Goal: Navigation & Orientation: Find specific page/section

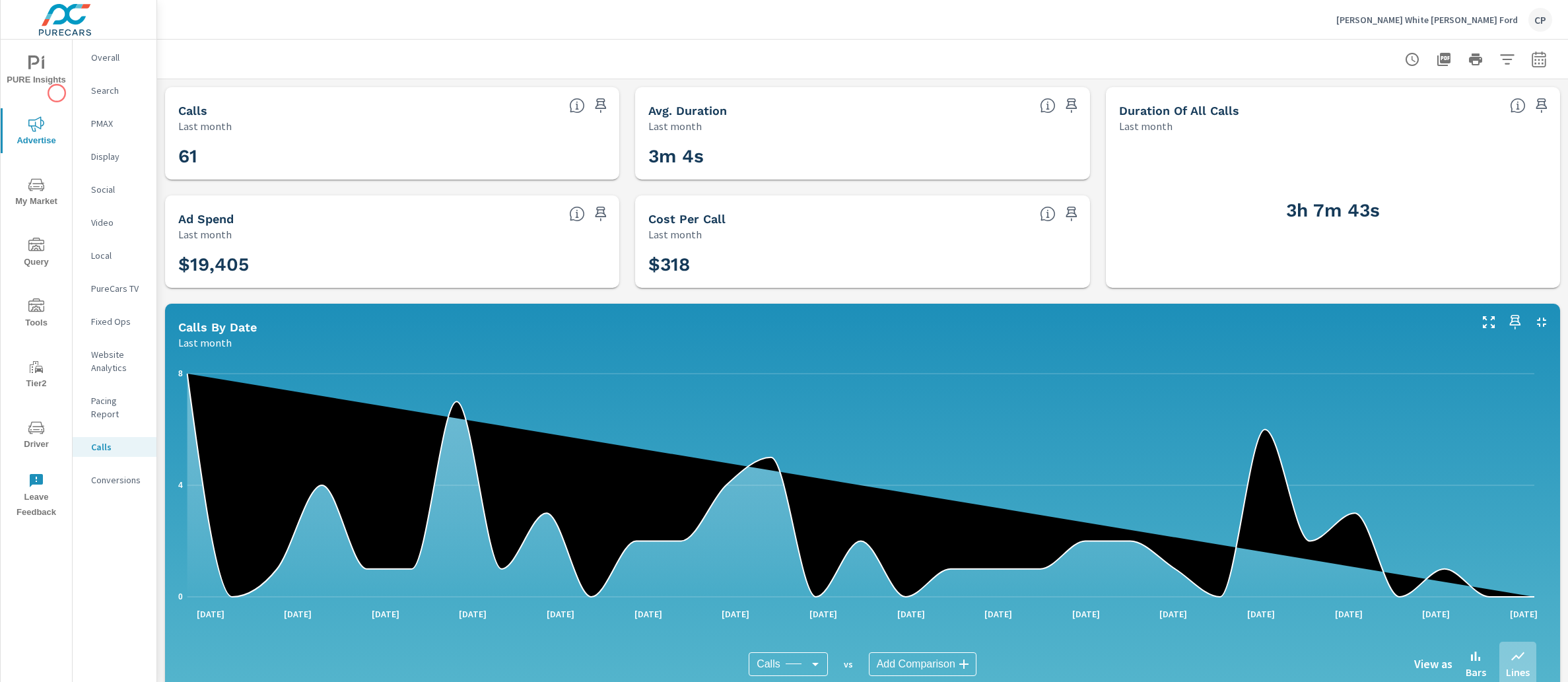
click at [57, 93] on div "PURE Insights Advertise My Market Query Tools Tier2 Driver Leave Feedback" at bounding box center [36, 283] width 71 height 486
click at [53, 86] on span "PURE Insights" at bounding box center [36, 72] width 63 height 32
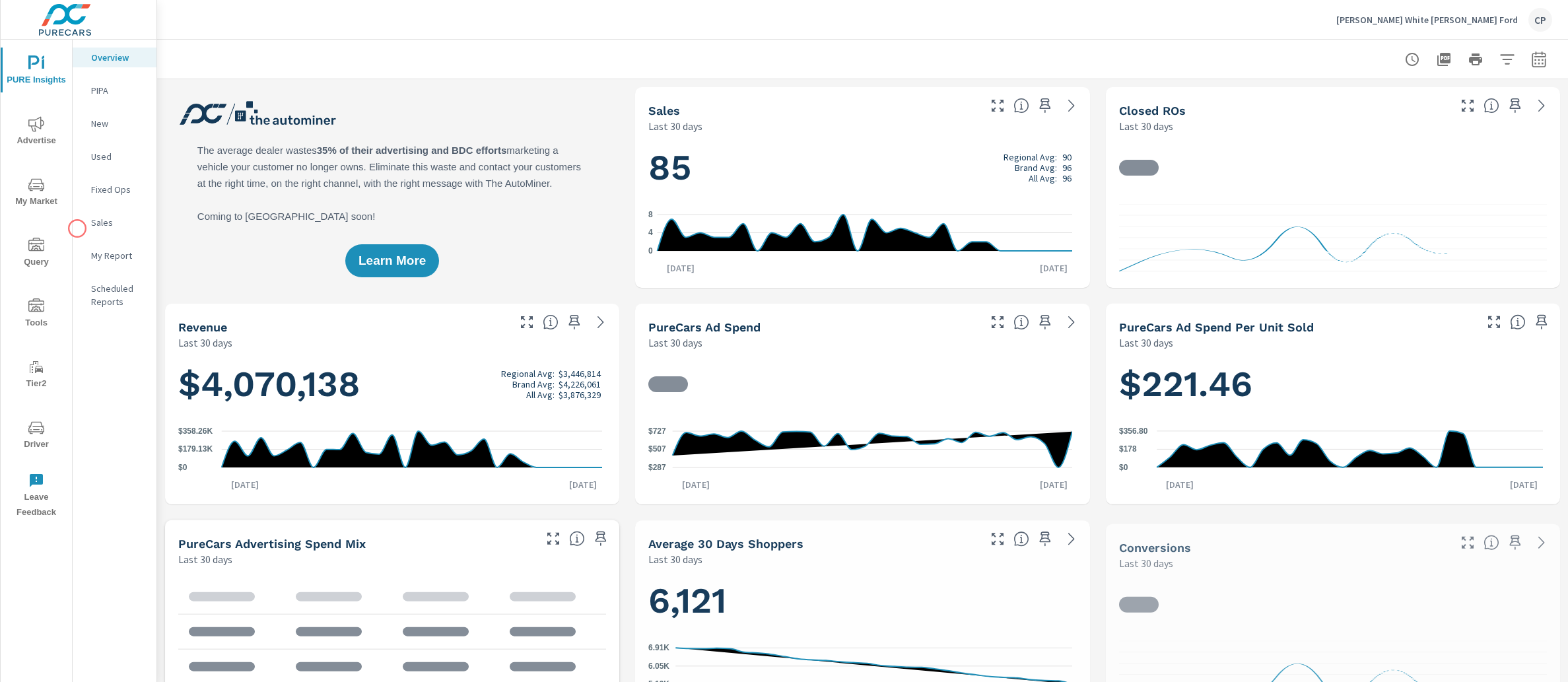
click at [29, 169] on button "My Market" at bounding box center [36, 192] width 71 height 45
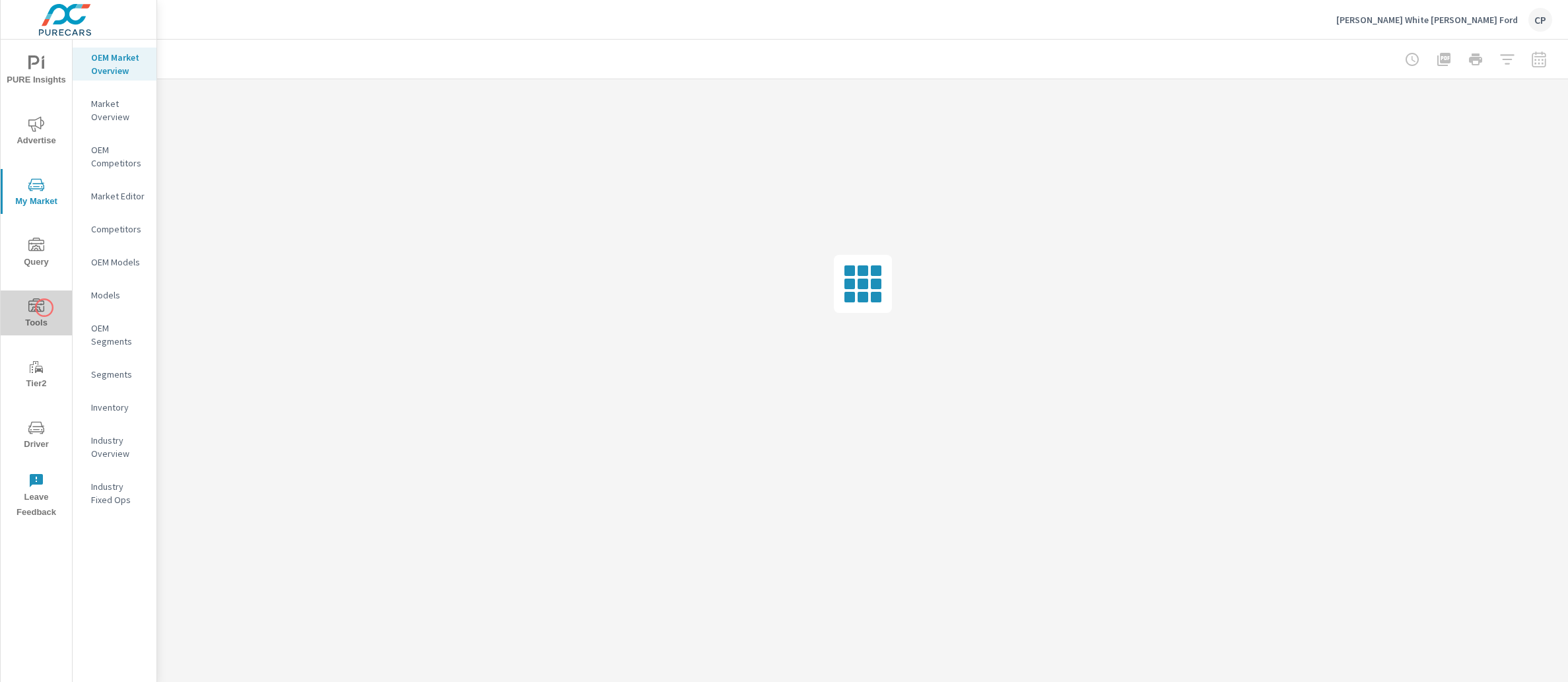
click at [44, 308] on span "Tools" at bounding box center [36, 315] width 63 height 32
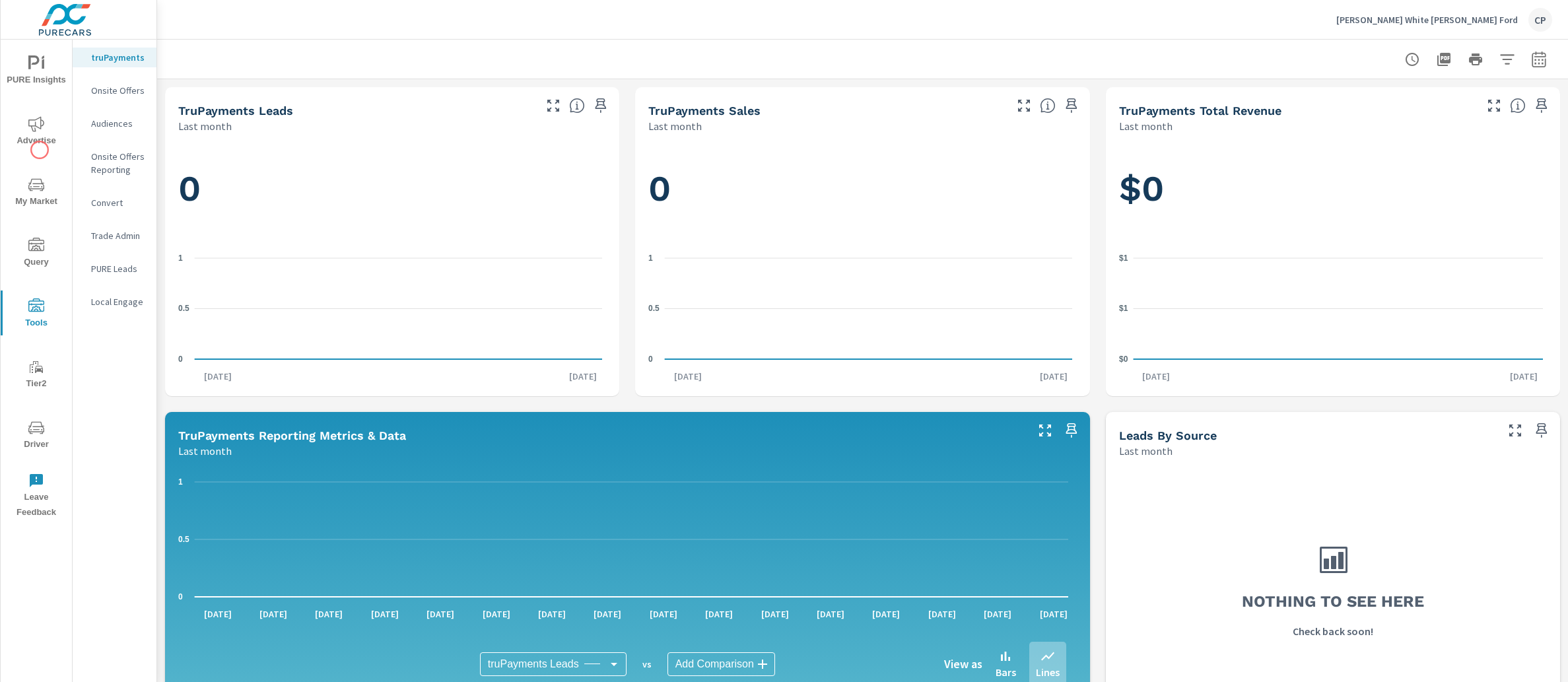
click at [37, 106] on div "PURE Insights Advertise My Market Query Tools Tier2 Driver Leave Feedback" at bounding box center [36, 283] width 71 height 486
click at [43, 113] on button "Advertise" at bounding box center [36, 130] width 71 height 45
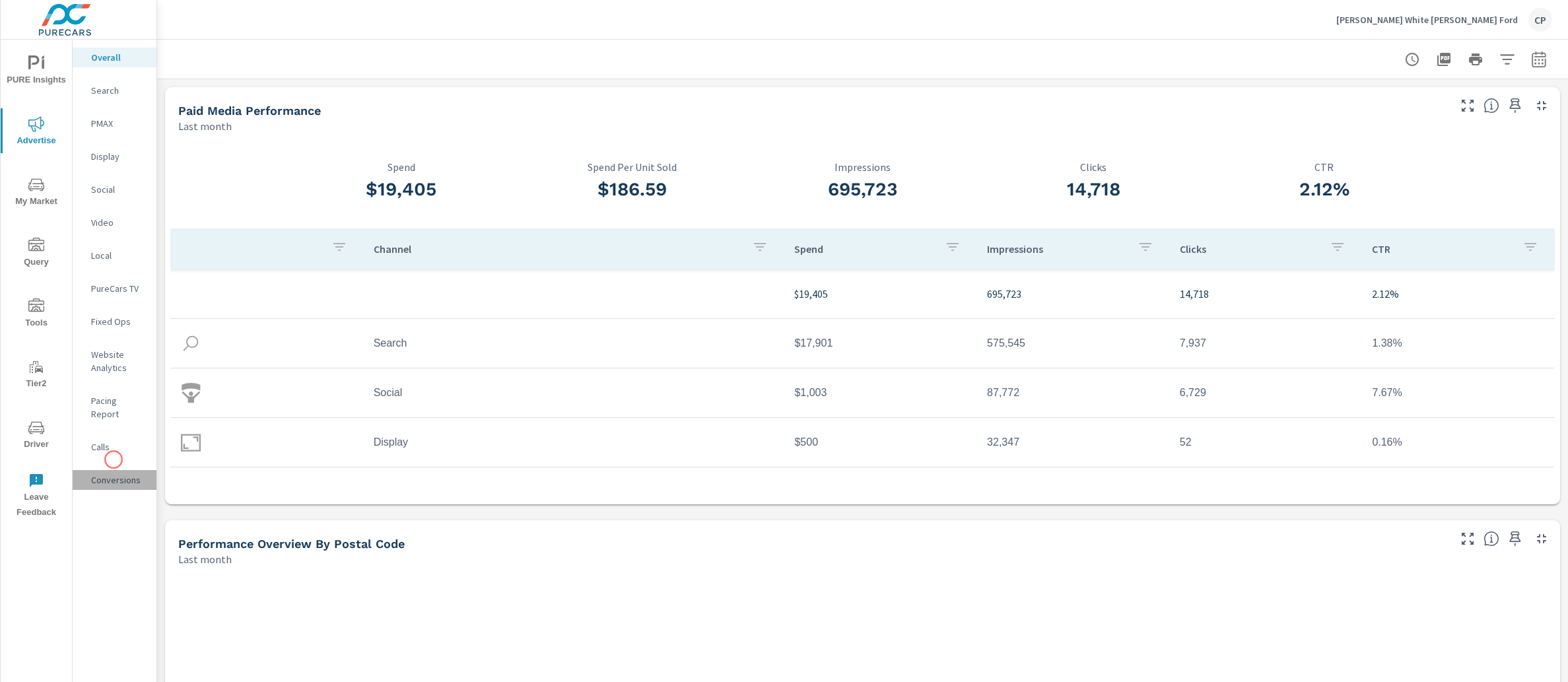
click at [113, 473] on p "Conversions" at bounding box center [118, 480] width 55 height 13
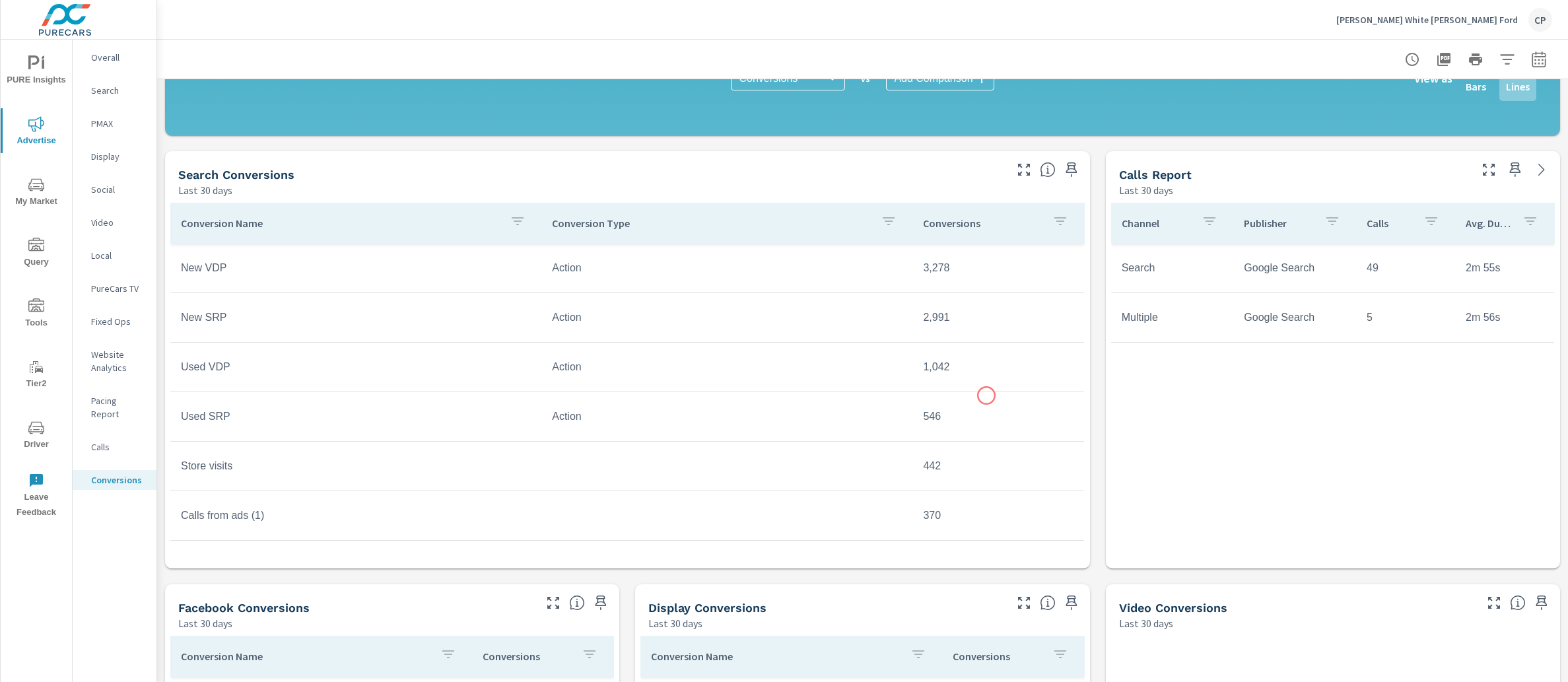
scroll to position [477, 0]
click at [101, 437] on div "Calls" at bounding box center [114, 447] width 84 height 20
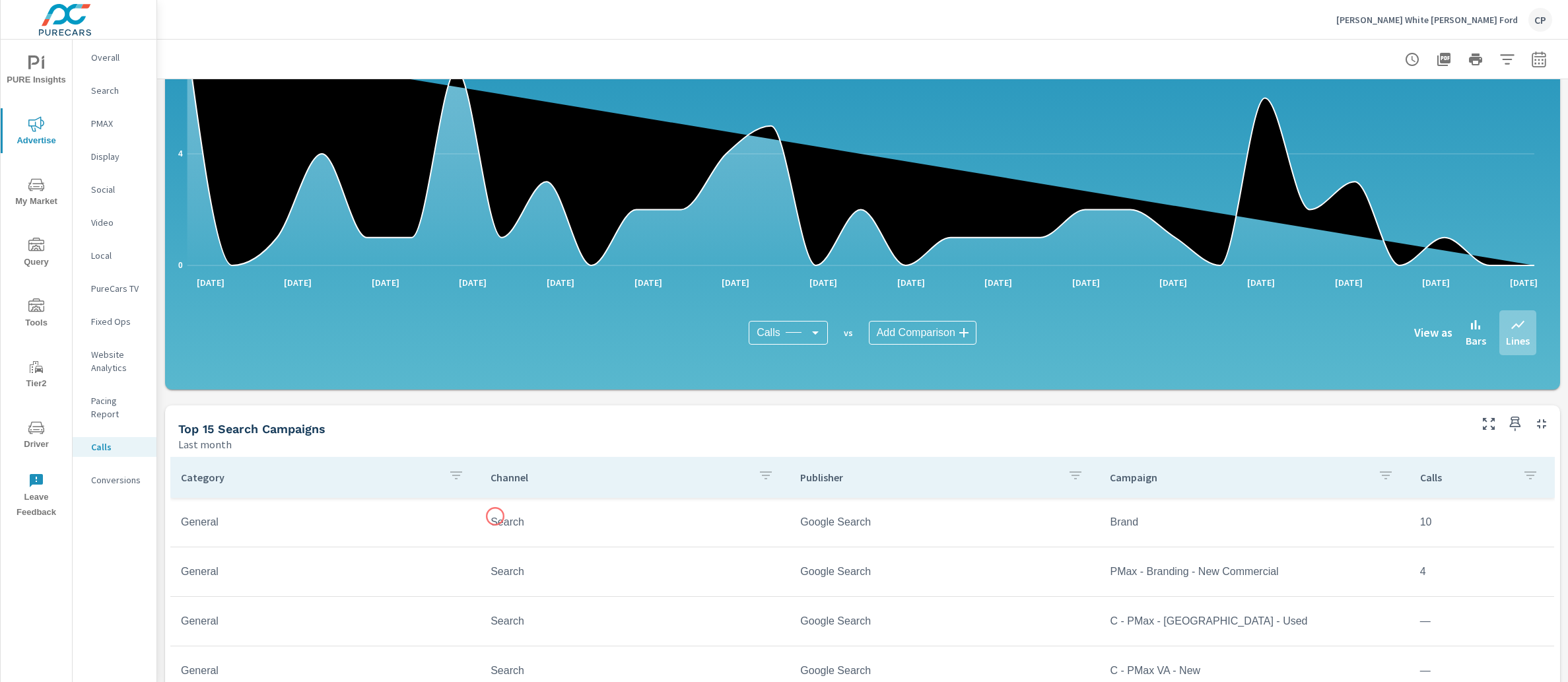
scroll to position [86, 0]
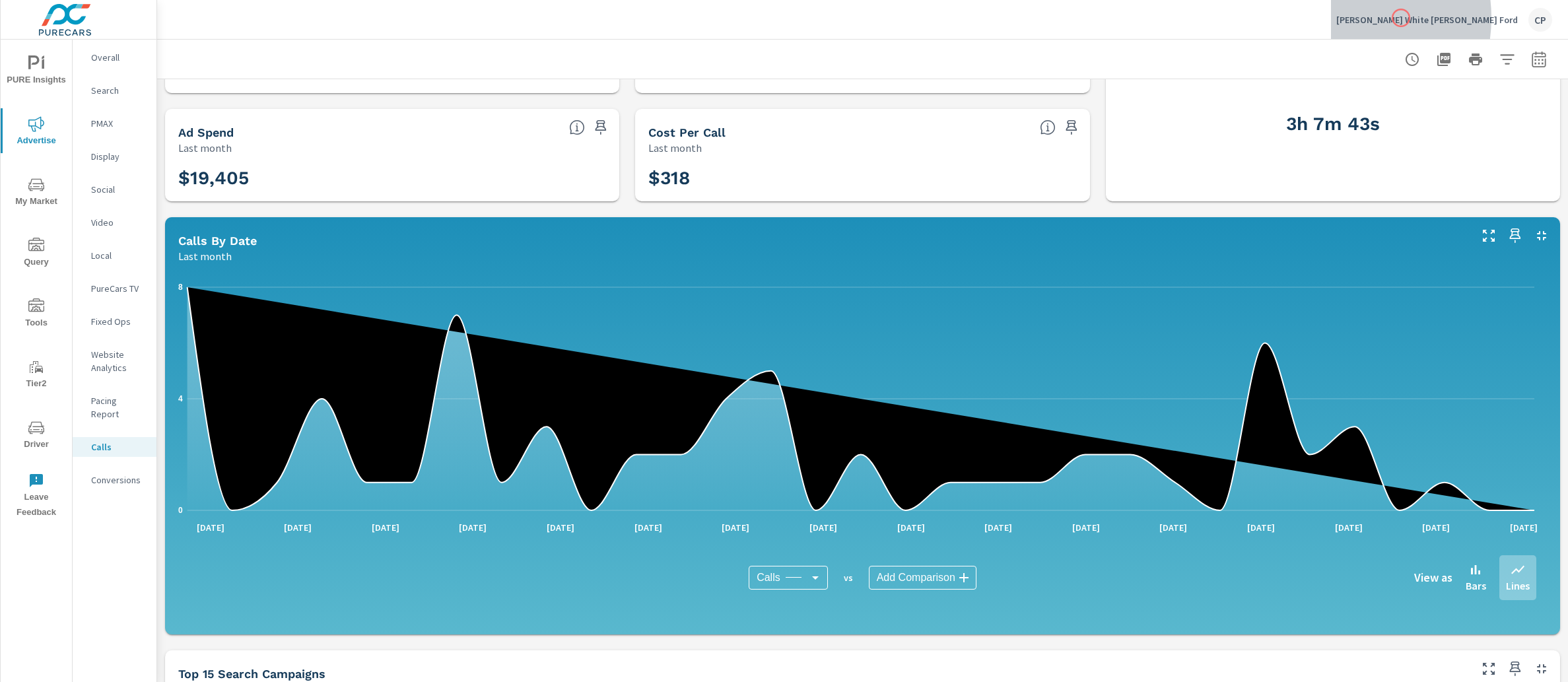
click at [1401, 18] on button "Al Packer's White Marsh Ford CP" at bounding box center [1444, 19] width 227 height 39
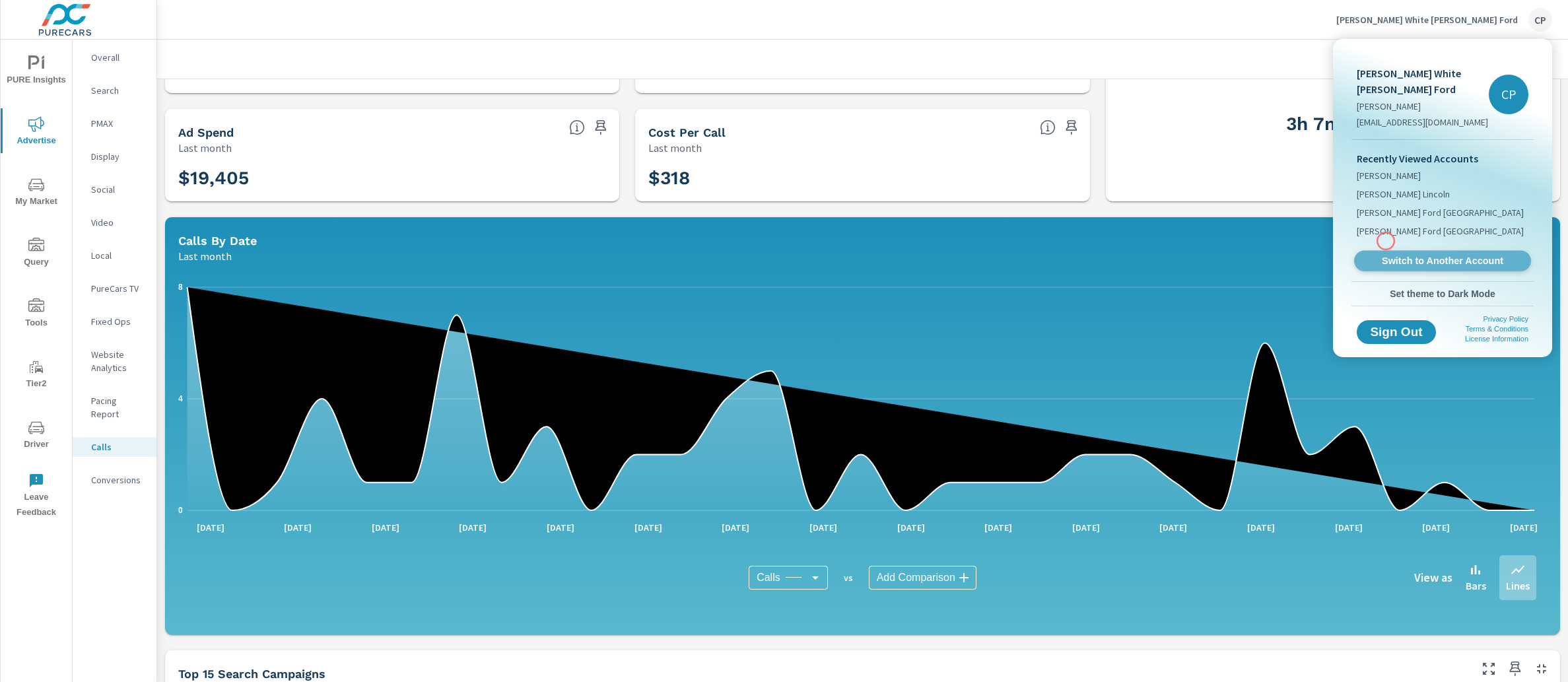
click at [1385, 255] on span "Switch to Another Account" at bounding box center [1442, 261] width 162 height 13
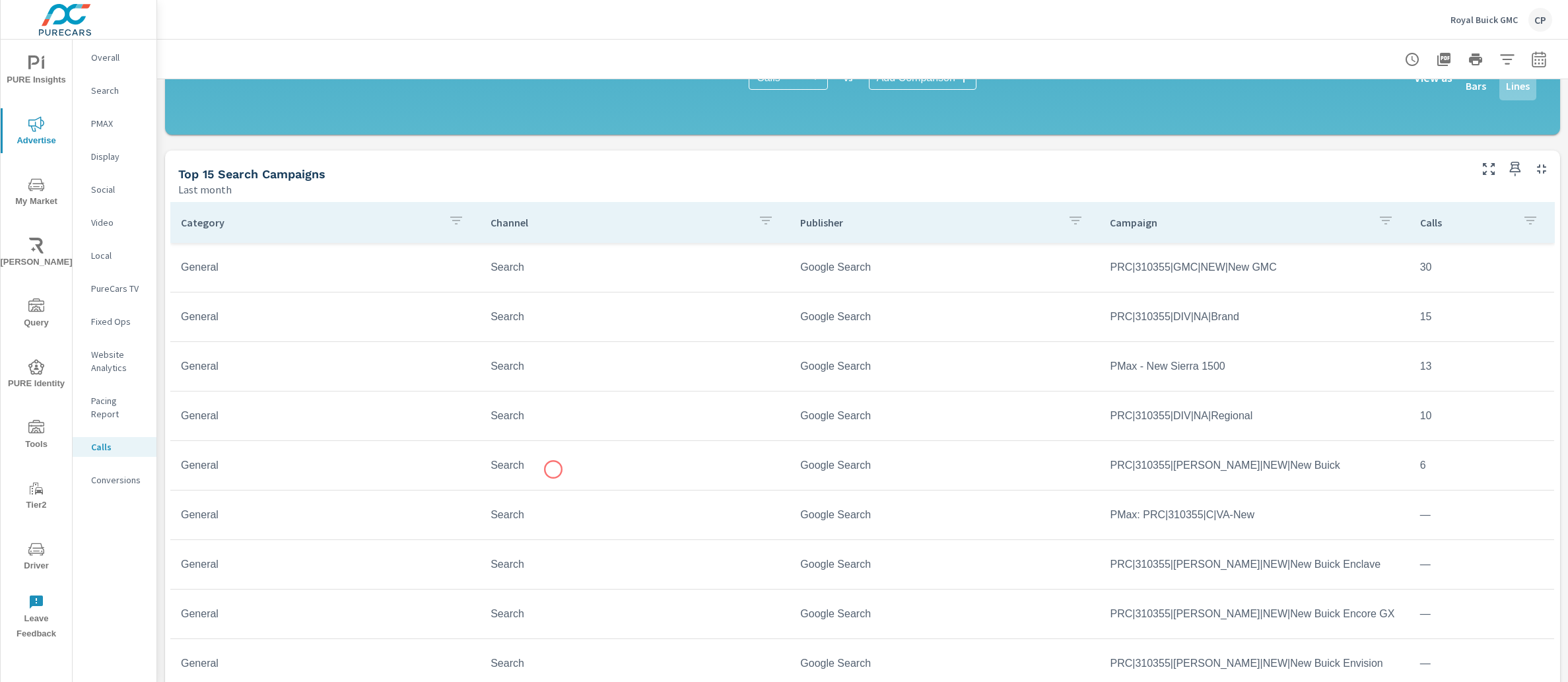
scroll to position [695, 0]
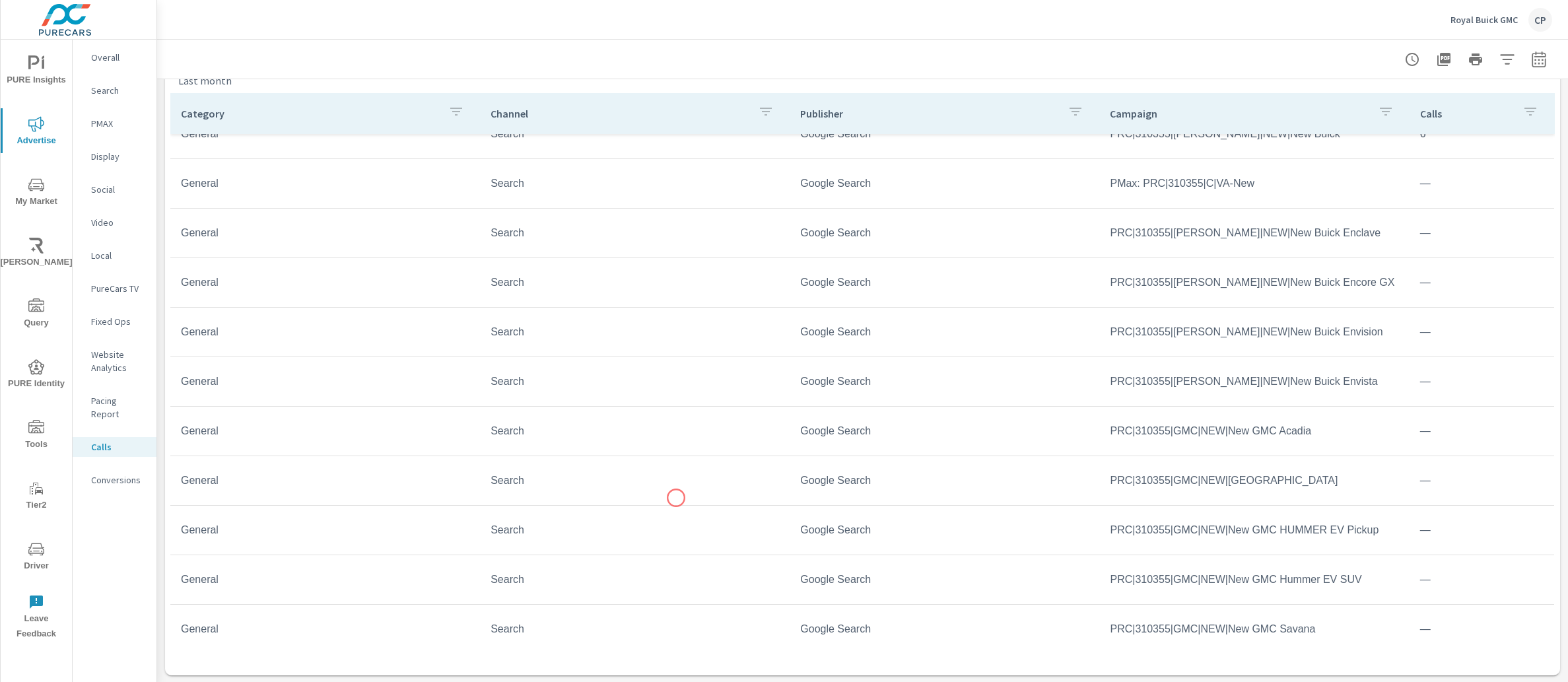
scroll to position [227, 0]
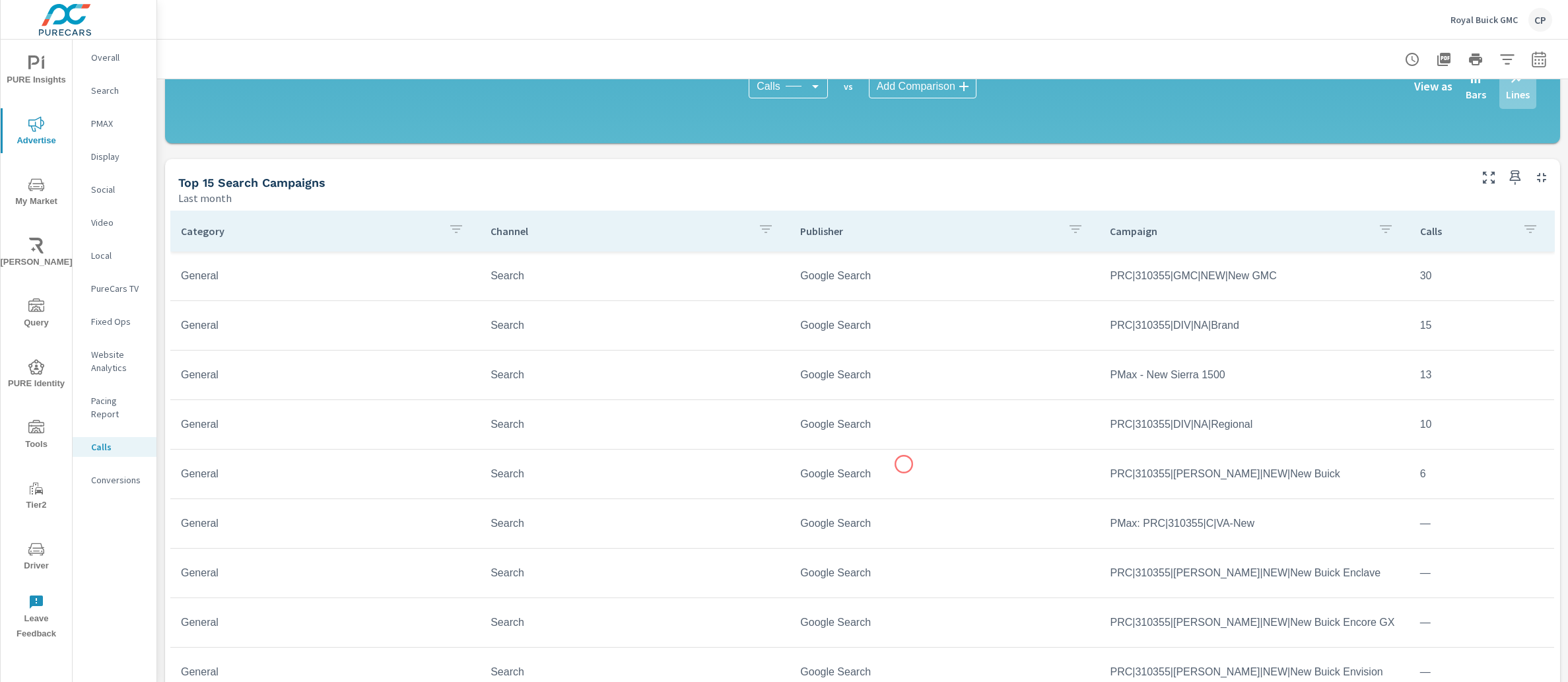
scroll to position [695, 0]
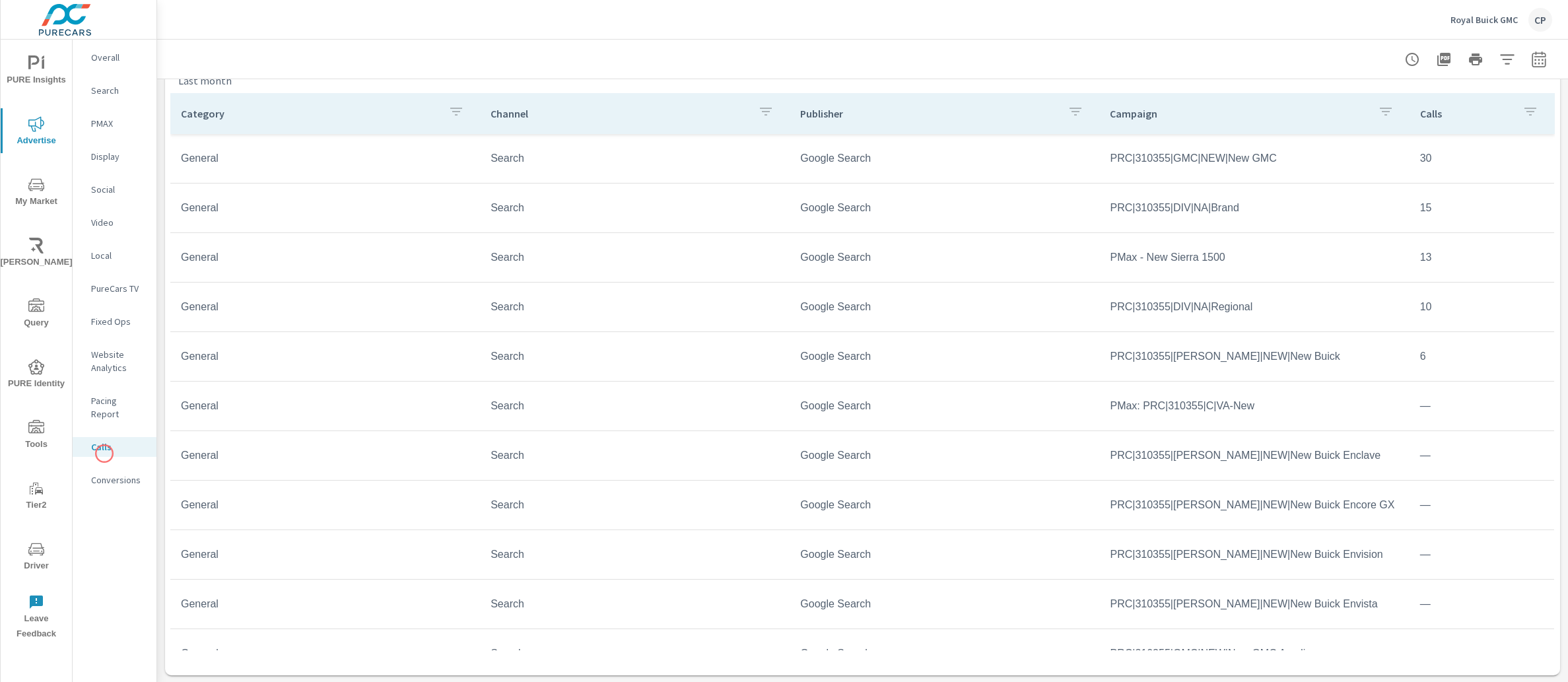
click at [104, 453] on nav "Overall Search PMAX Display Social Video Local PureCars TV Fixed Ops Website An…" at bounding box center [114, 274] width 84 height 469
click at [109, 473] on p "Conversions" at bounding box center [118, 480] width 55 height 13
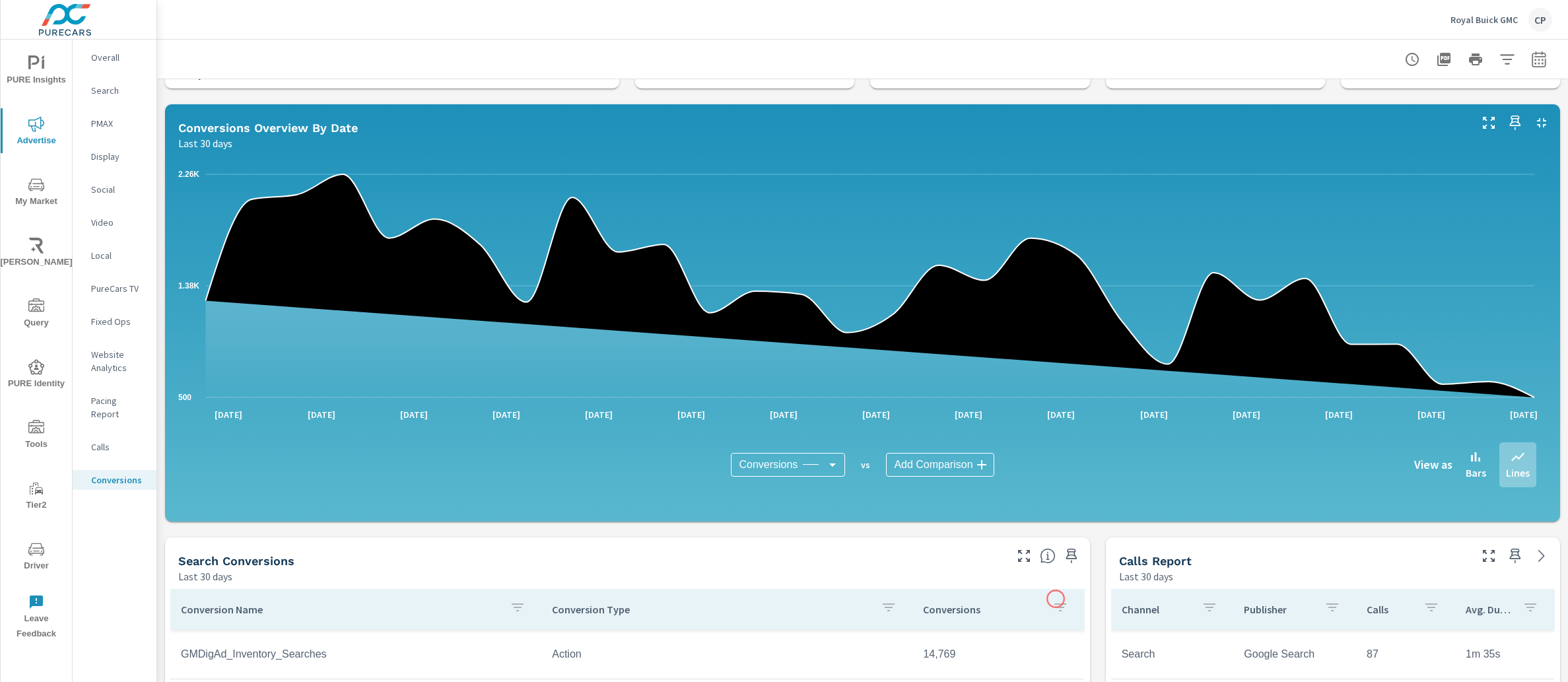
scroll to position [466, 0]
